Goal: Task Accomplishment & Management: Manage account settings

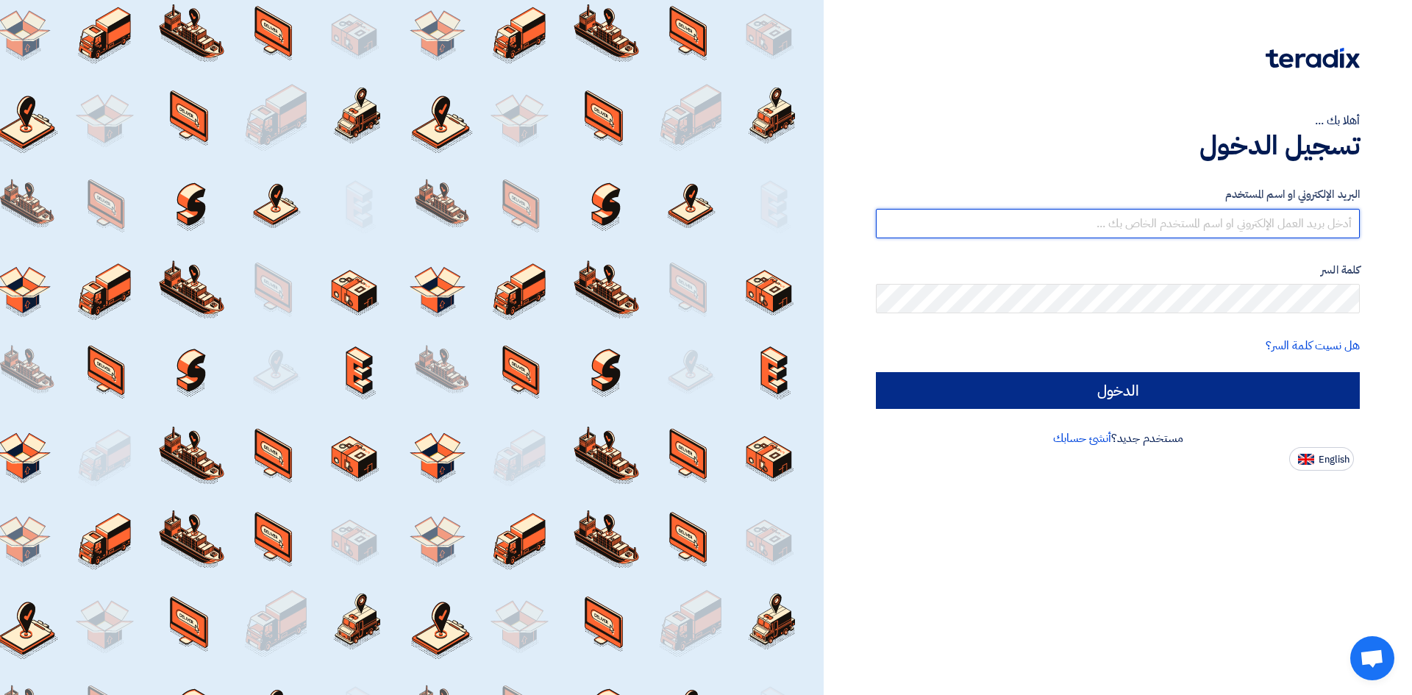
type input "[EMAIL_ADDRESS][DOMAIN_NAME]"
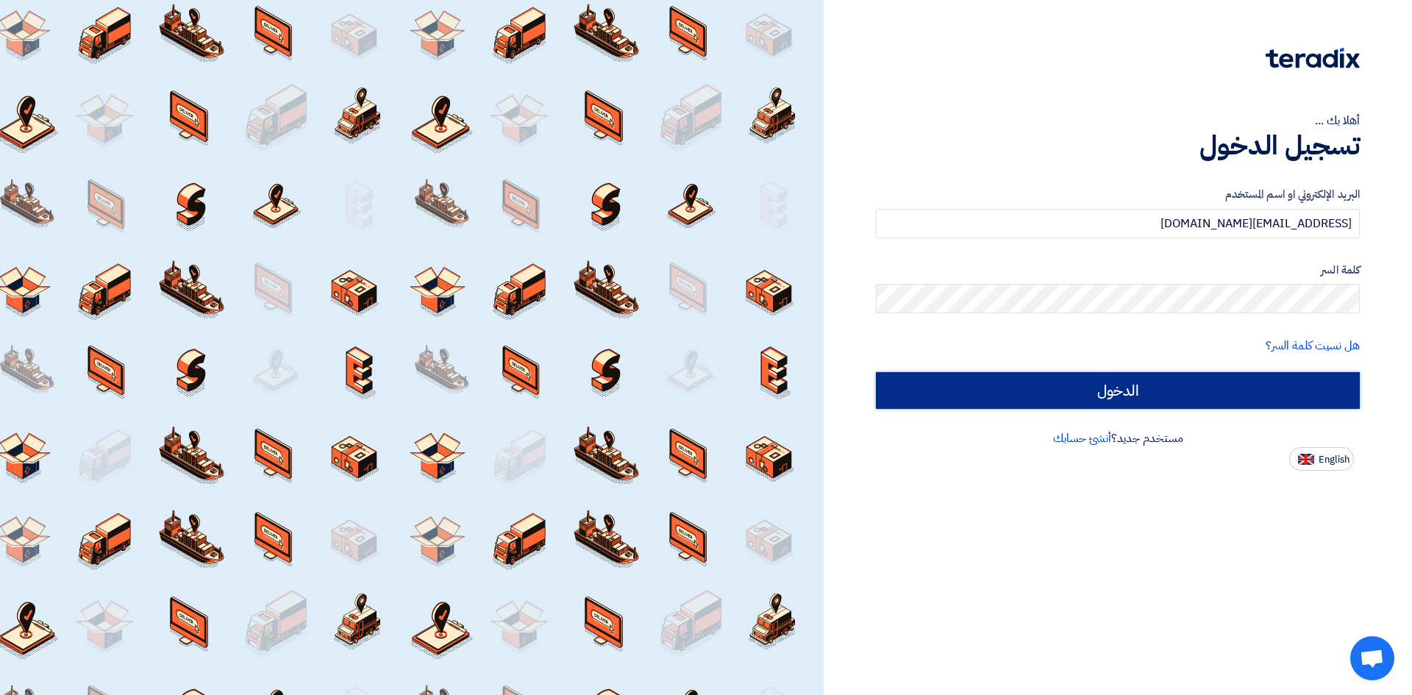
click at [1000, 396] on input "الدخول" at bounding box center [1118, 390] width 484 height 37
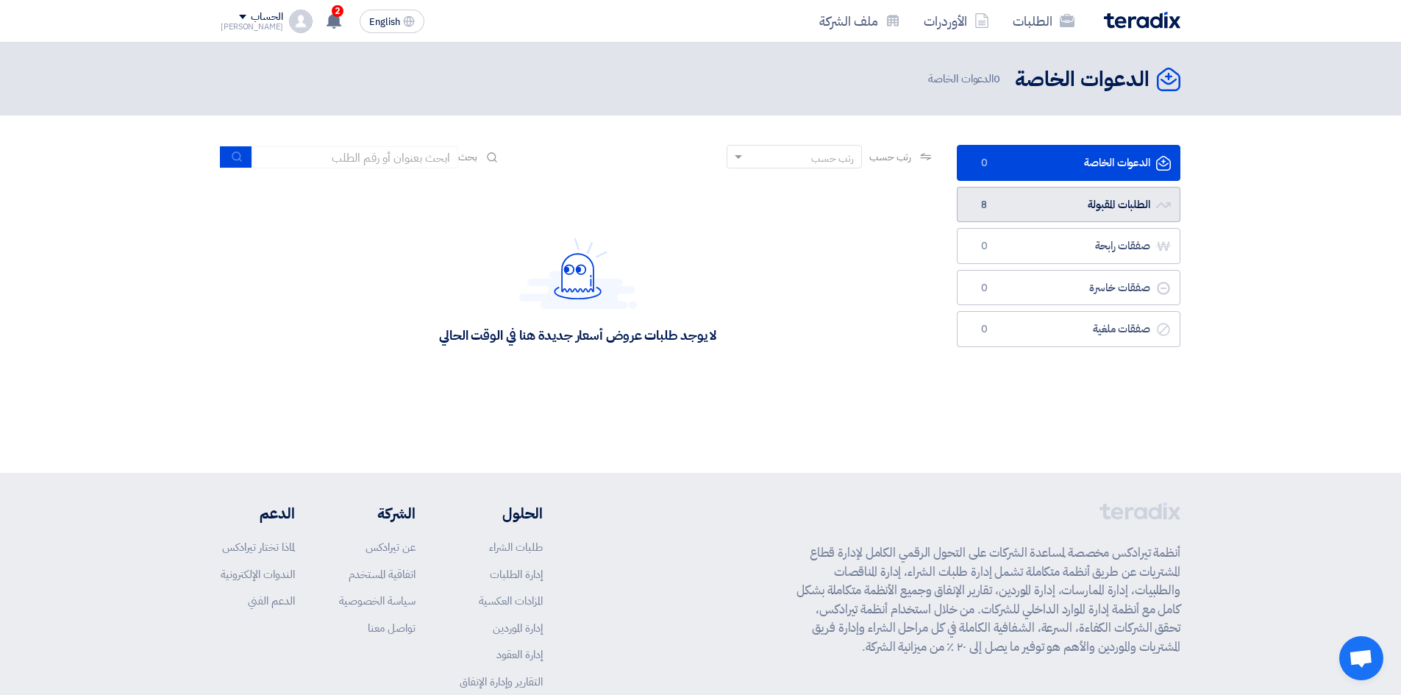
click at [1088, 199] on link "الطلبات المقبولة الطلبات المقبولة 8" at bounding box center [1068, 205] width 224 height 36
